Goal: Task Accomplishment & Management: Complete application form

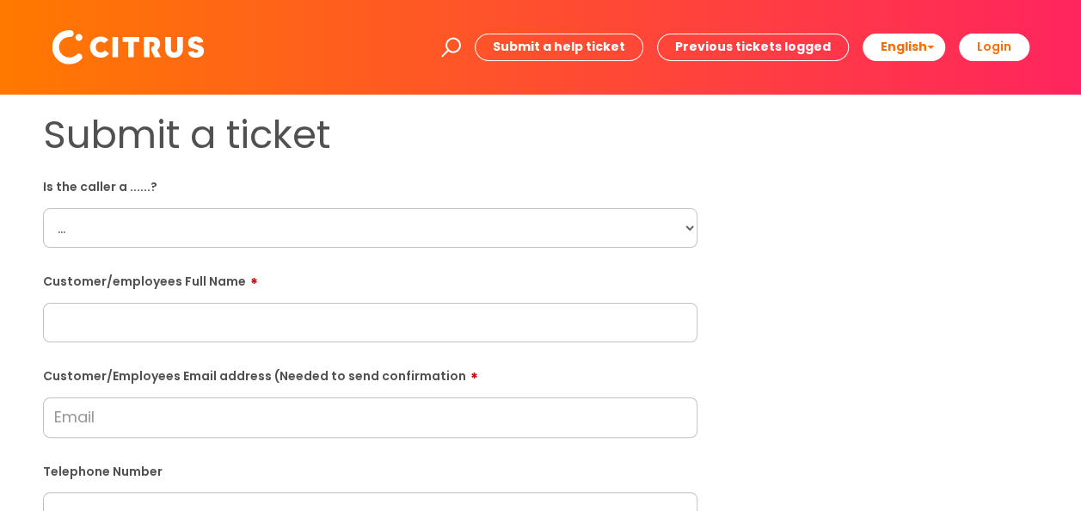
drag, startPoint x: 349, startPoint y: 229, endPoint x: 349, endPoint y: 239, distance: 10.3
click at [349, 229] on select "... Citrus Customer Citrus Employee [DEMOGRAPHIC_DATA] Supplier" at bounding box center [370, 228] width 654 height 40
select select "Citrus Employee"
click at [43, 208] on select "... Citrus Customer Citrus Employee [DEMOGRAPHIC_DATA] Supplier" at bounding box center [370, 228] width 654 height 40
click at [377, 309] on input "text" at bounding box center [370, 323] width 654 height 40
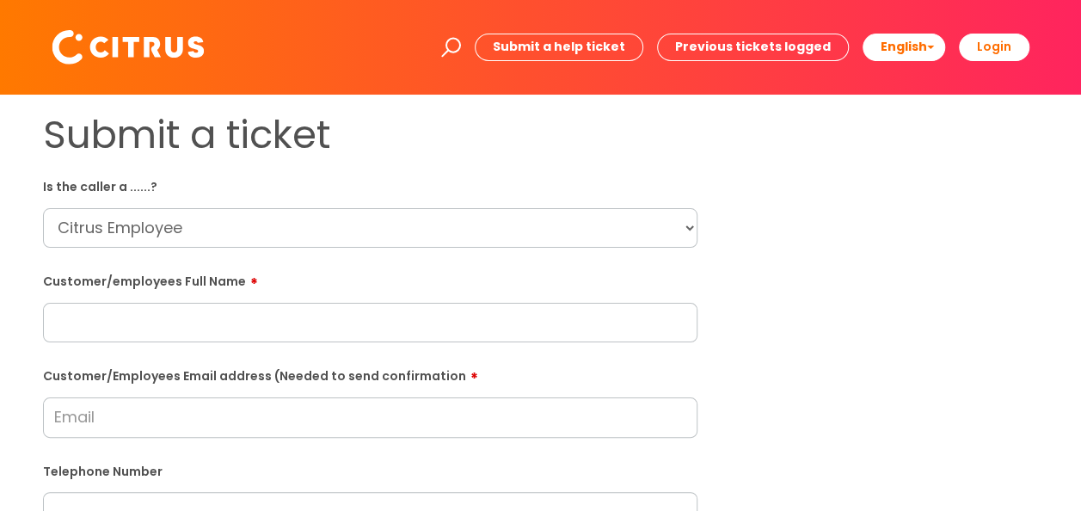
paste input "[PERSON_NAME]"
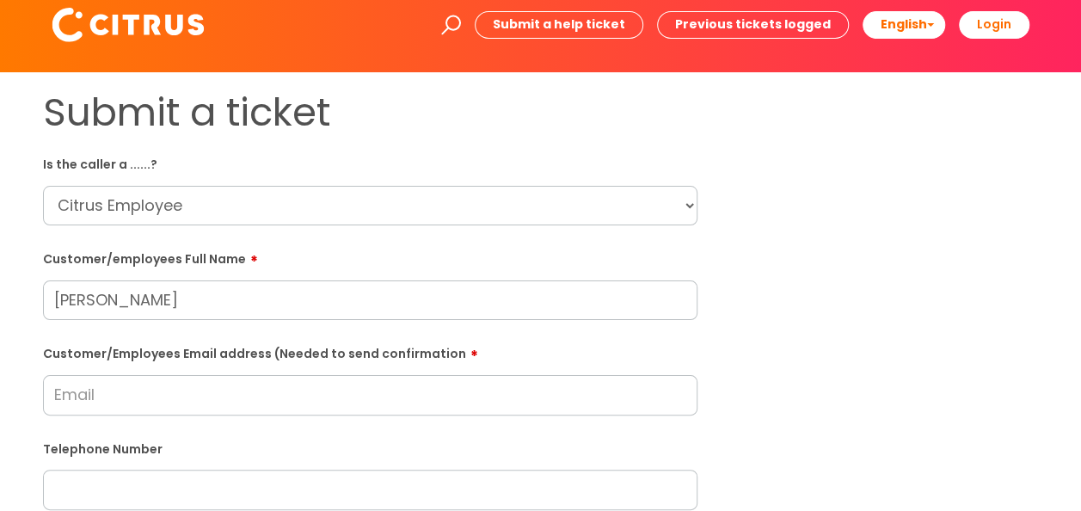
scroll to position [86, 0]
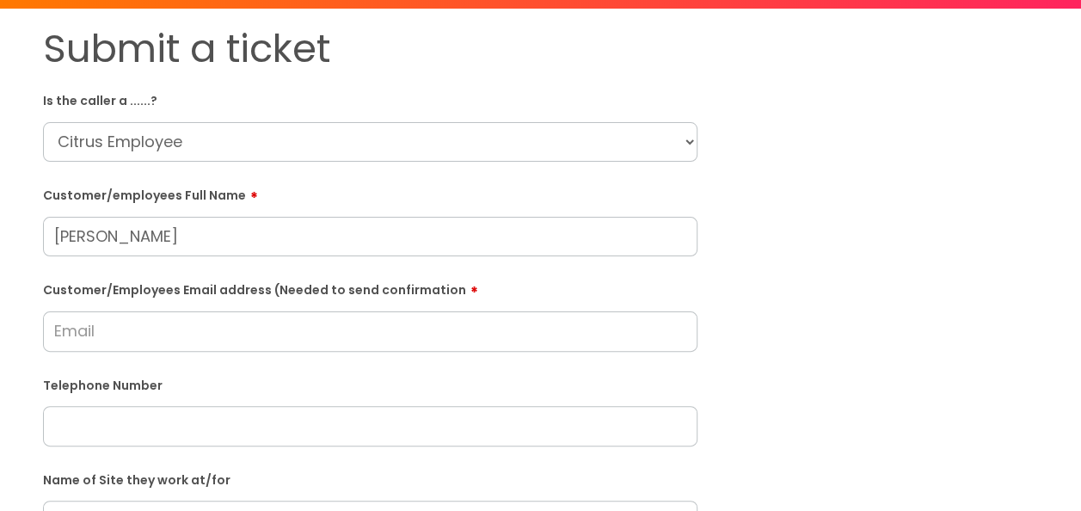
type input "[PERSON_NAME]"
click at [150, 327] on input "Customer/Employees Email address (Needed to send confirmation" at bounding box center [370, 331] width 654 height 40
paste input "[DOMAIN_NAME][EMAIL_ADDRESS][DOMAIN_NAME]"
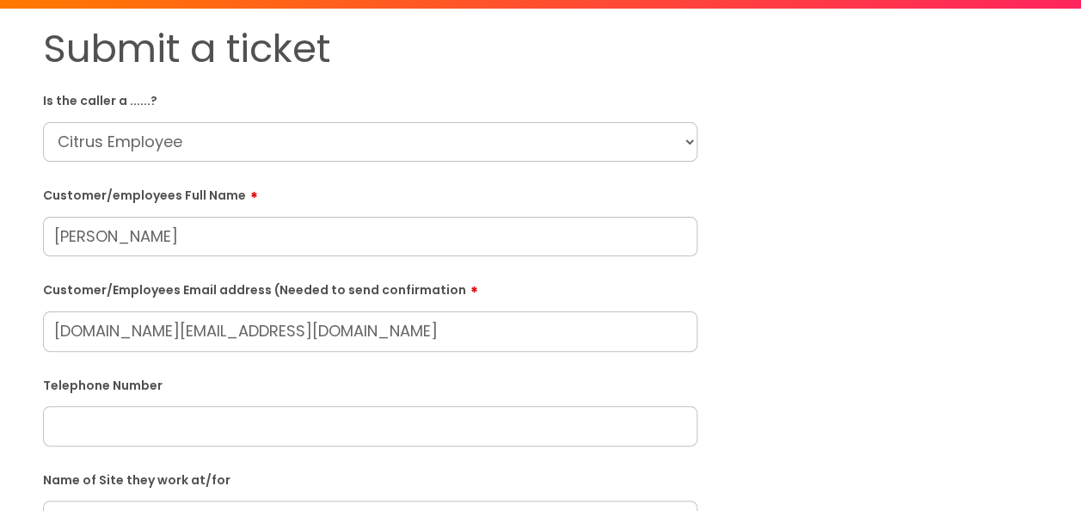
type input "[DOMAIN_NAME][EMAIL_ADDRESS][DOMAIN_NAME]"
drag, startPoint x: 199, startPoint y: 433, endPoint x: 346, endPoint y: 420, distance: 146.7
click at [200, 433] on input "text" at bounding box center [370, 426] width 654 height 40
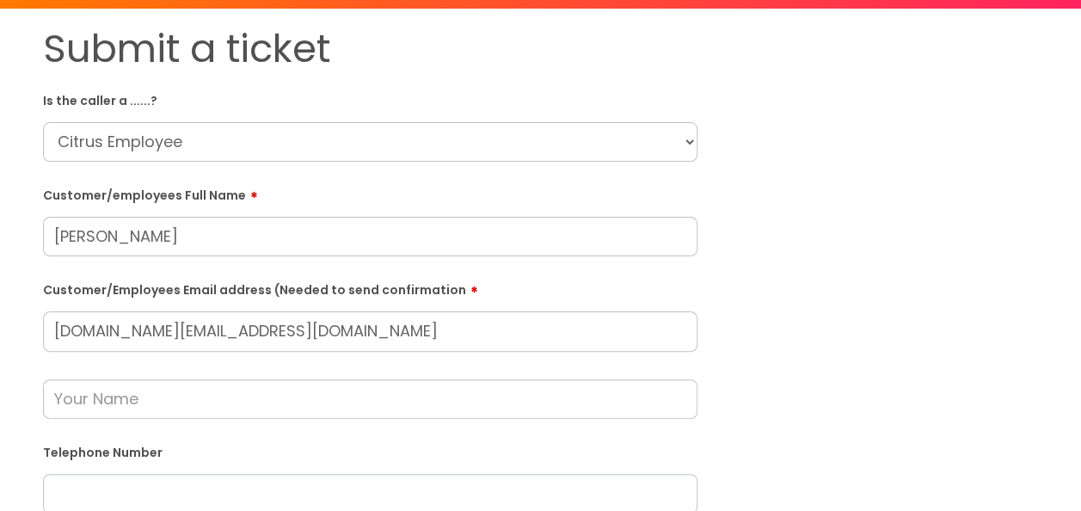
drag, startPoint x: 406, startPoint y: 381, endPoint x: 397, endPoint y: 388, distance: 11.0
click at [404, 382] on input "text" at bounding box center [370, 399] width 654 height 40
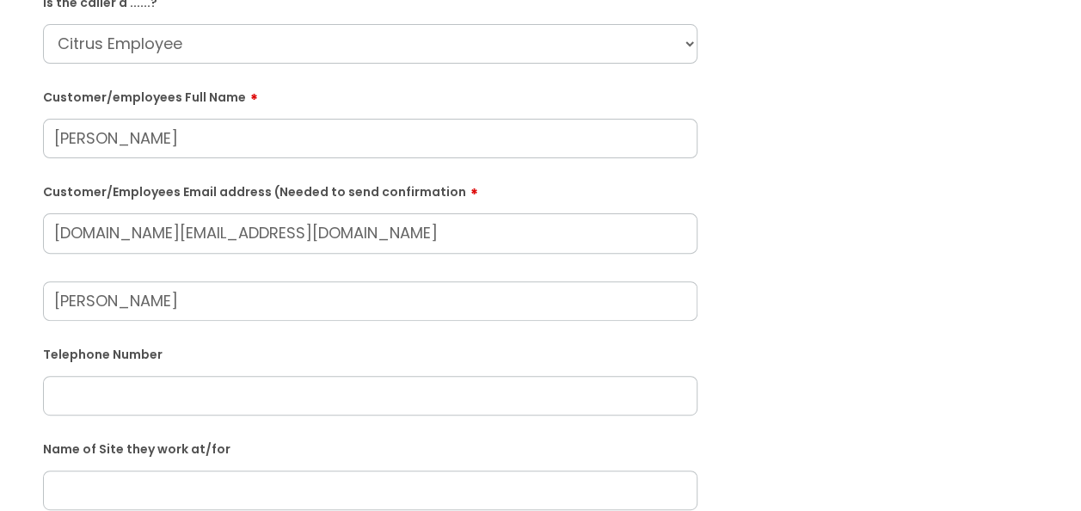
scroll to position [258, 0]
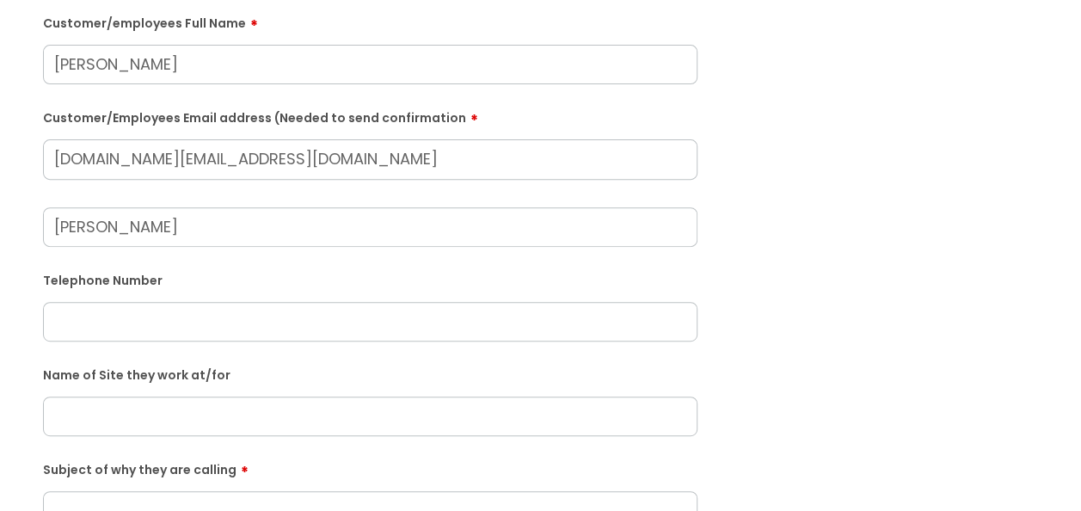
type input "[PERSON_NAME]"
click at [391, 316] on input "text" at bounding box center [370, 322] width 654 height 40
paste input "07518861948"
type input "07518861948"
click at [579, 425] on input "text" at bounding box center [370, 416] width 654 height 40
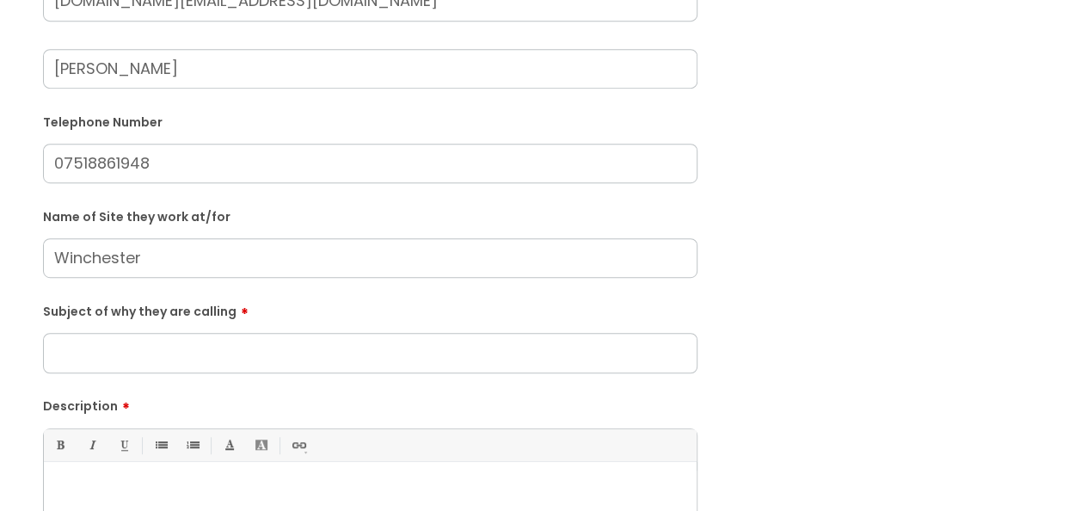
scroll to position [430, 0]
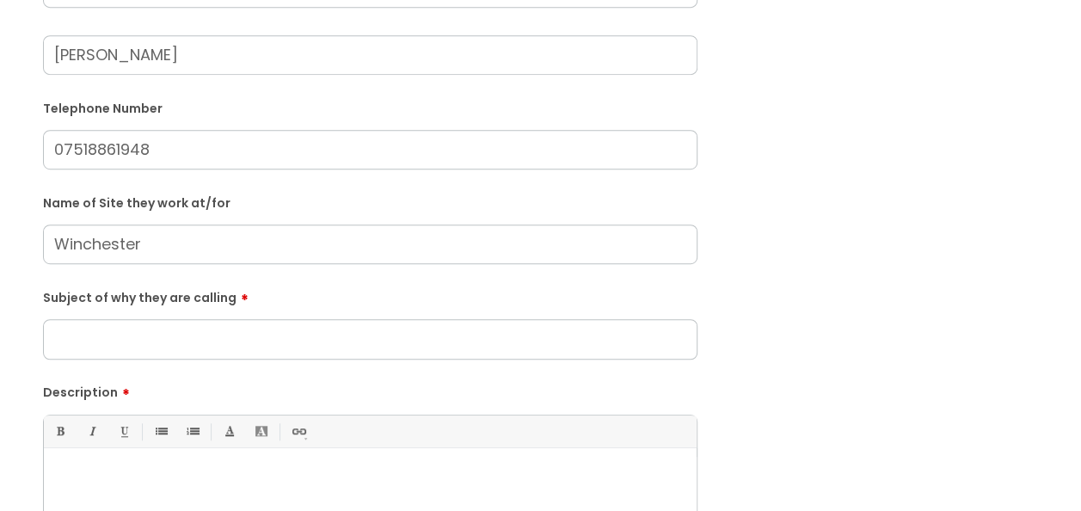
type input "Winchester"
click at [546, 327] on input "Subject of why they are calling" at bounding box center [370, 339] width 654 height 40
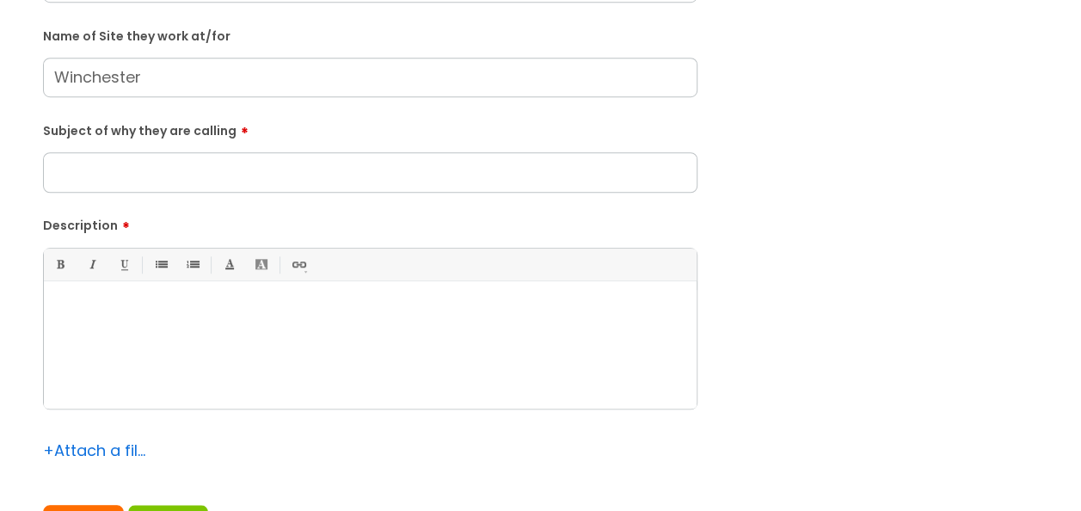
scroll to position [602, 0]
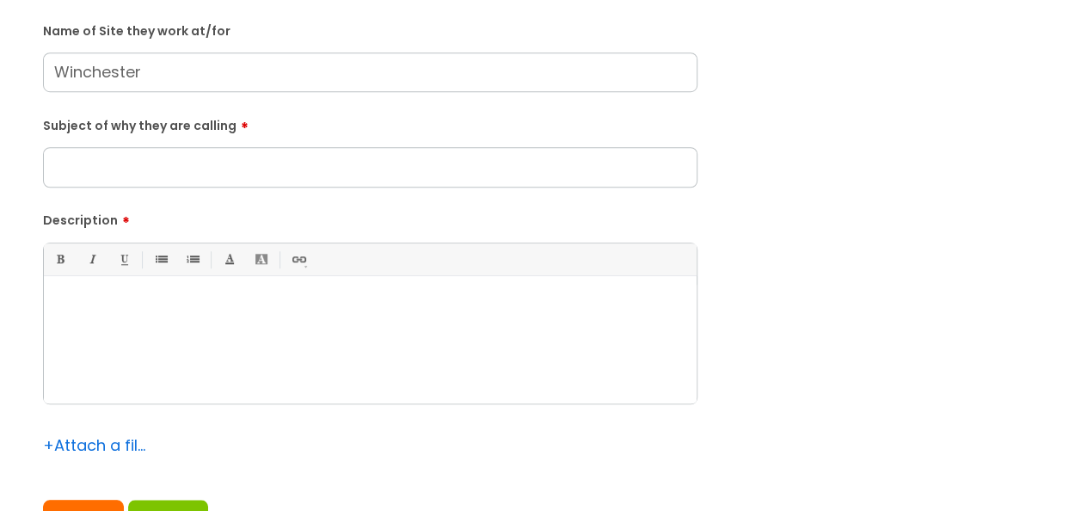
click at [326, 327] on div at bounding box center [370, 344] width 652 height 119
paste div
click at [530, 165] on input "Subject of why they are calling" at bounding box center [370, 167] width 654 height 40
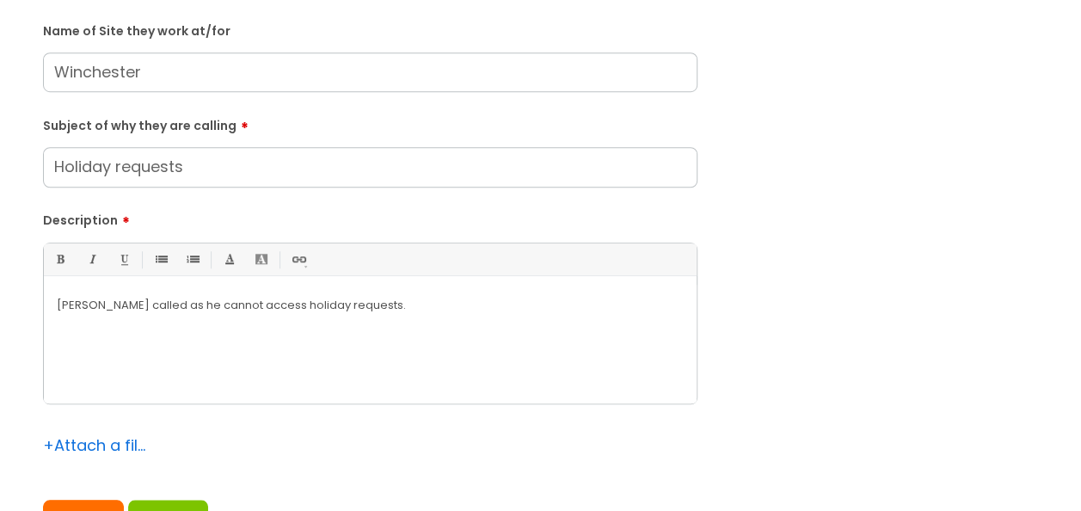
type input "Holiday requests"
click at [557, 305] on p "[PERSON_NAME] called as he cannot access holiday requests." at bounding box center [370, 304] width 627 height 15
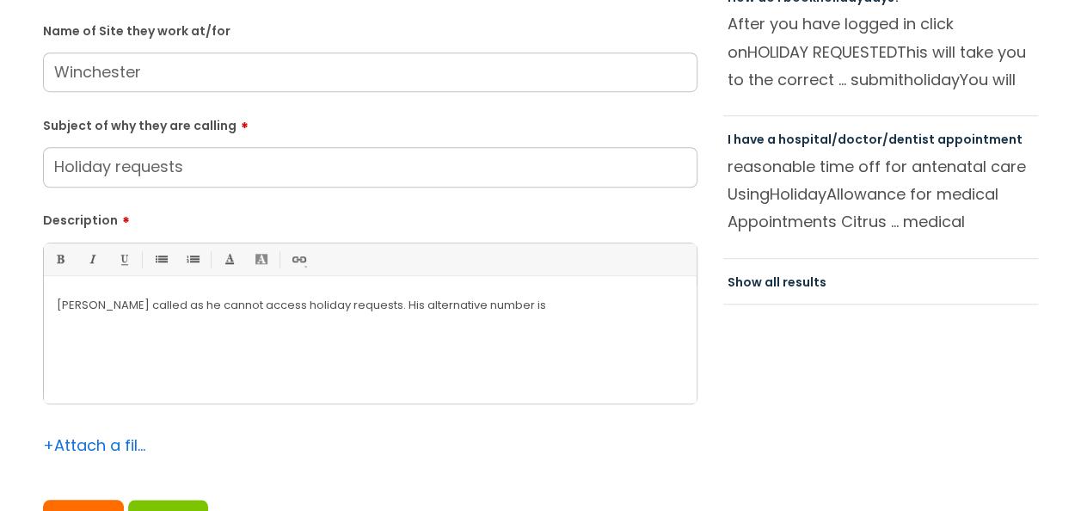
click at [563, 297] on p "[PERSON_NAME] called as he cannot access holiday requests. His alternative numb…" at bounding box center [370, 304] width 627 height 15
click at [567, 301] on p "[PERSON_NAME] called as he cannot access holiday requests. His alternative numb…" at bounding box center [370, 304] width 627 height 15
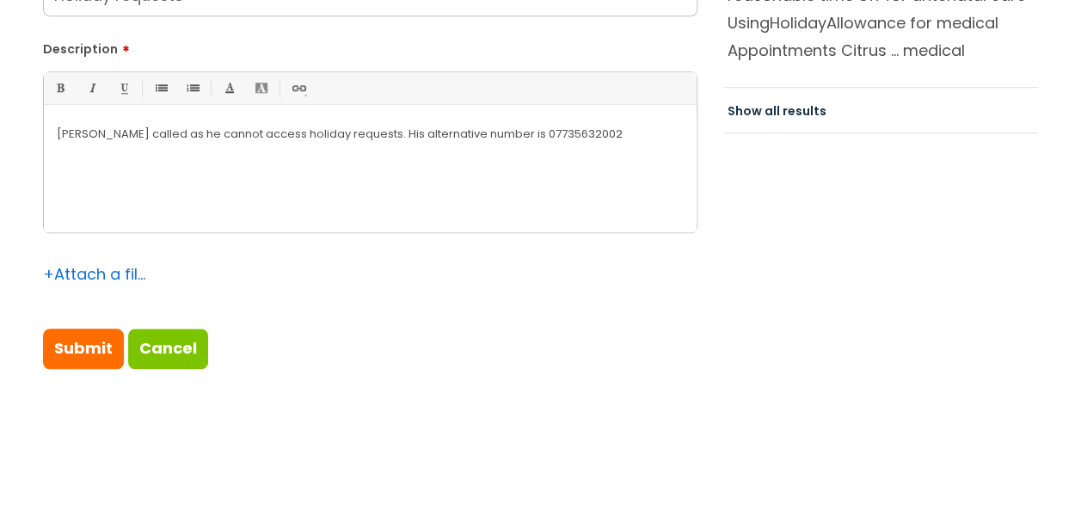
scroll to position [774, 0]
click at [75, 342] on input "Submit" at bounding box center [83, 348] width 81 height 40
type input "Please Wait..."
